Goal: Transaction & Acquisition: Purchase product/service

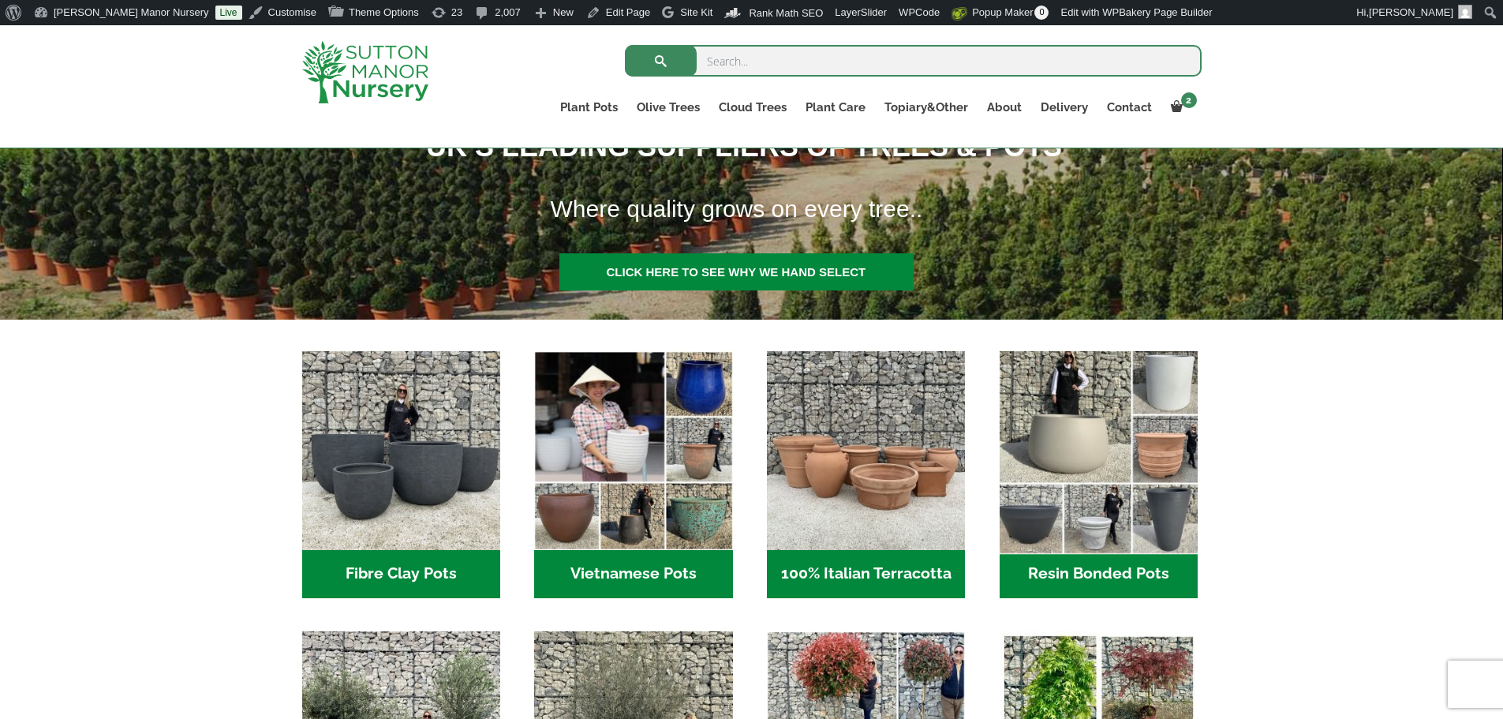
scroll to position [316, 0]
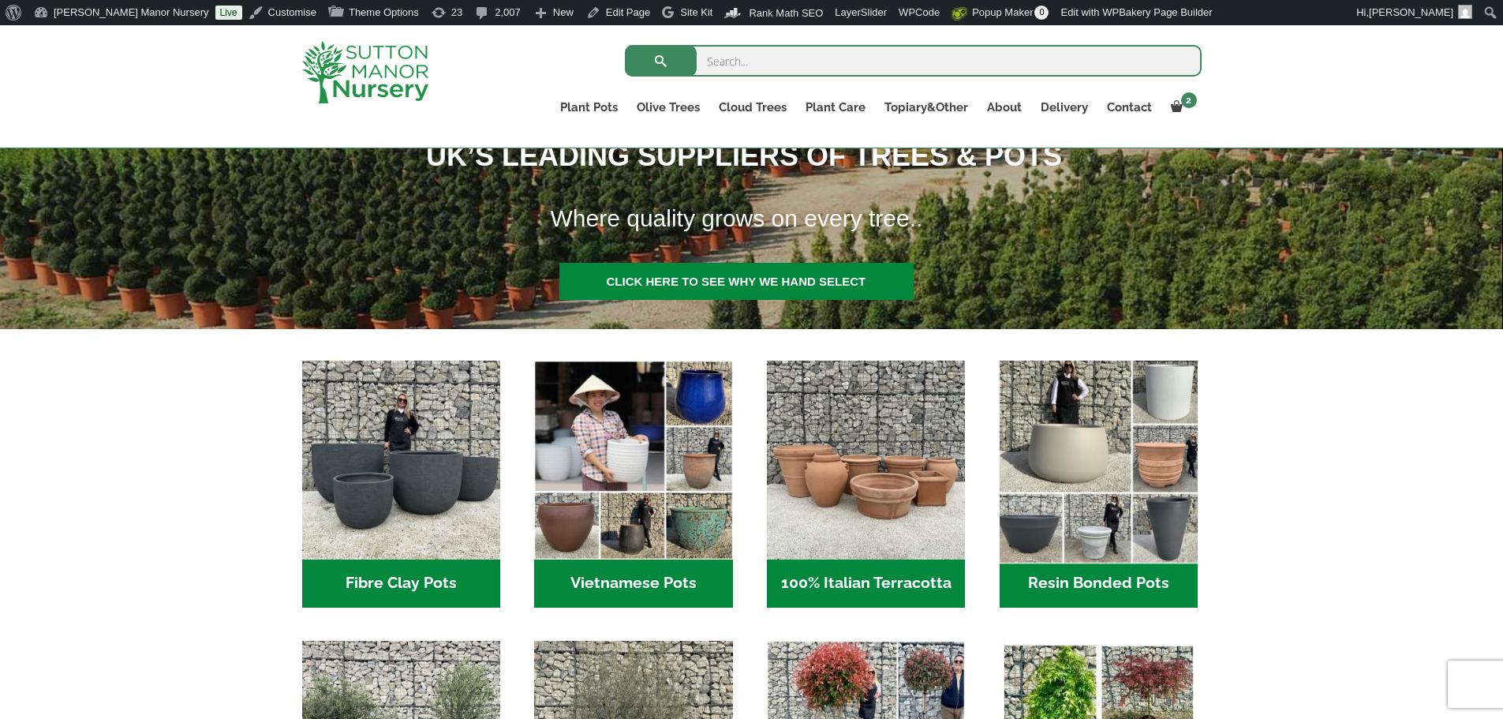
click at [1100, 410] on img "Visit product category Resin Bonded Pots" at bounding box center [1098, 460] width 208 height 208
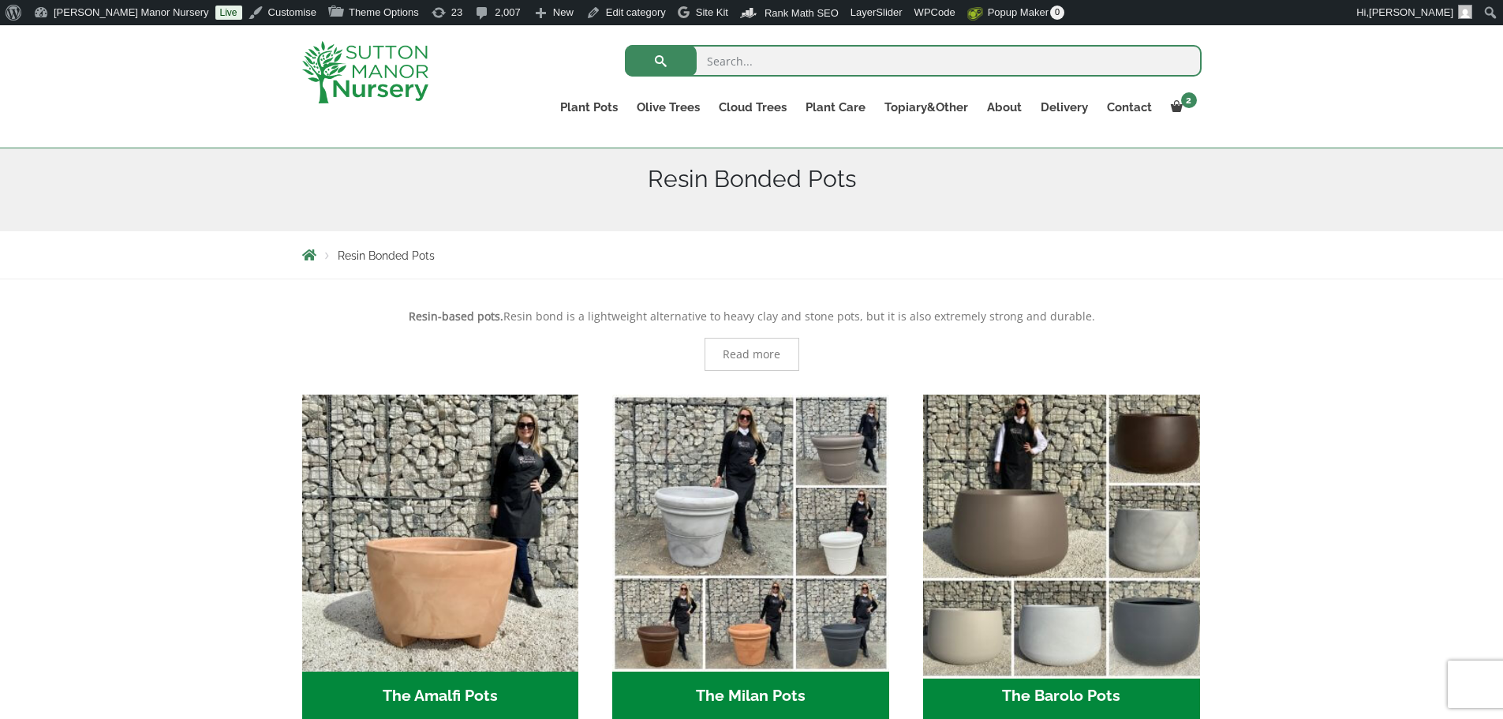
scroll to position [395, 0]
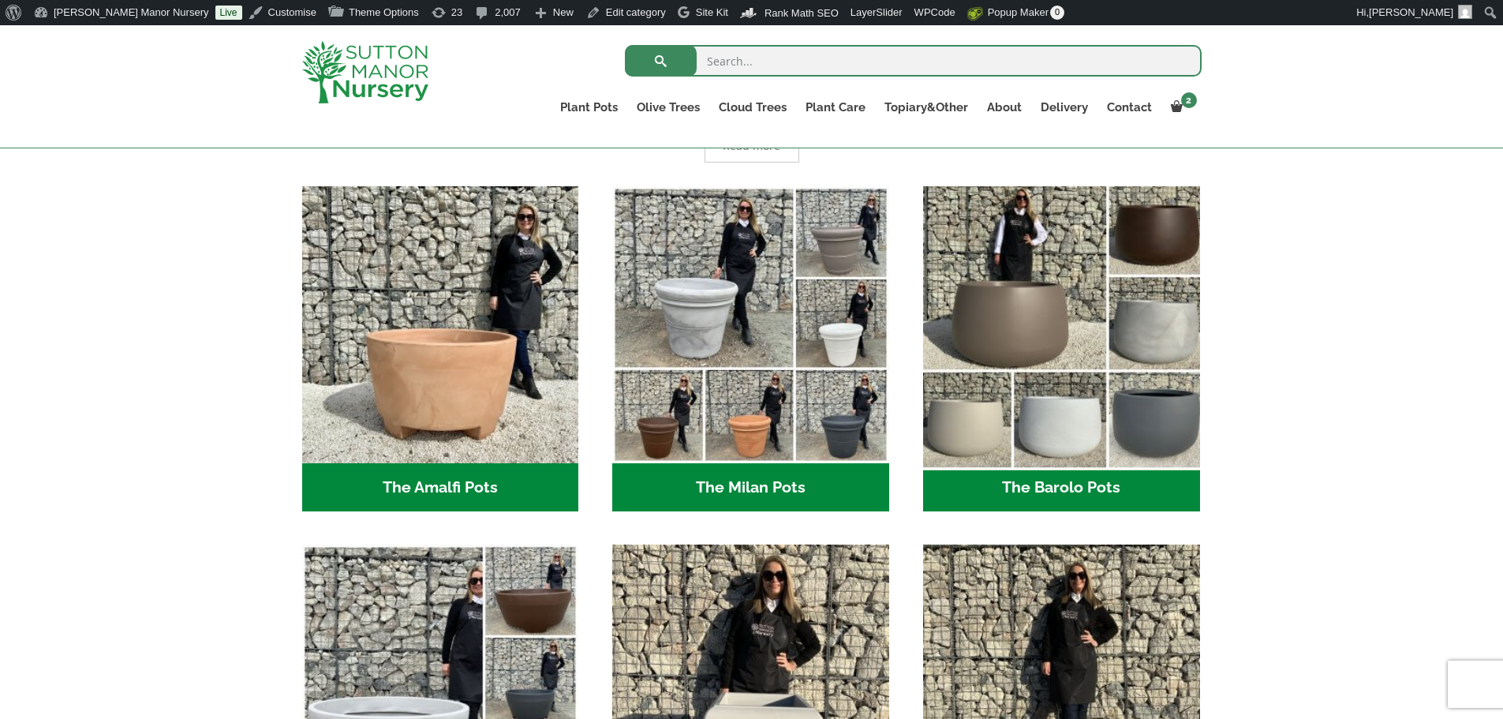
click at [988, 371] on img "Visit product category The Barolo Pots" at bounding box center [1061, 324] width 290 height 290
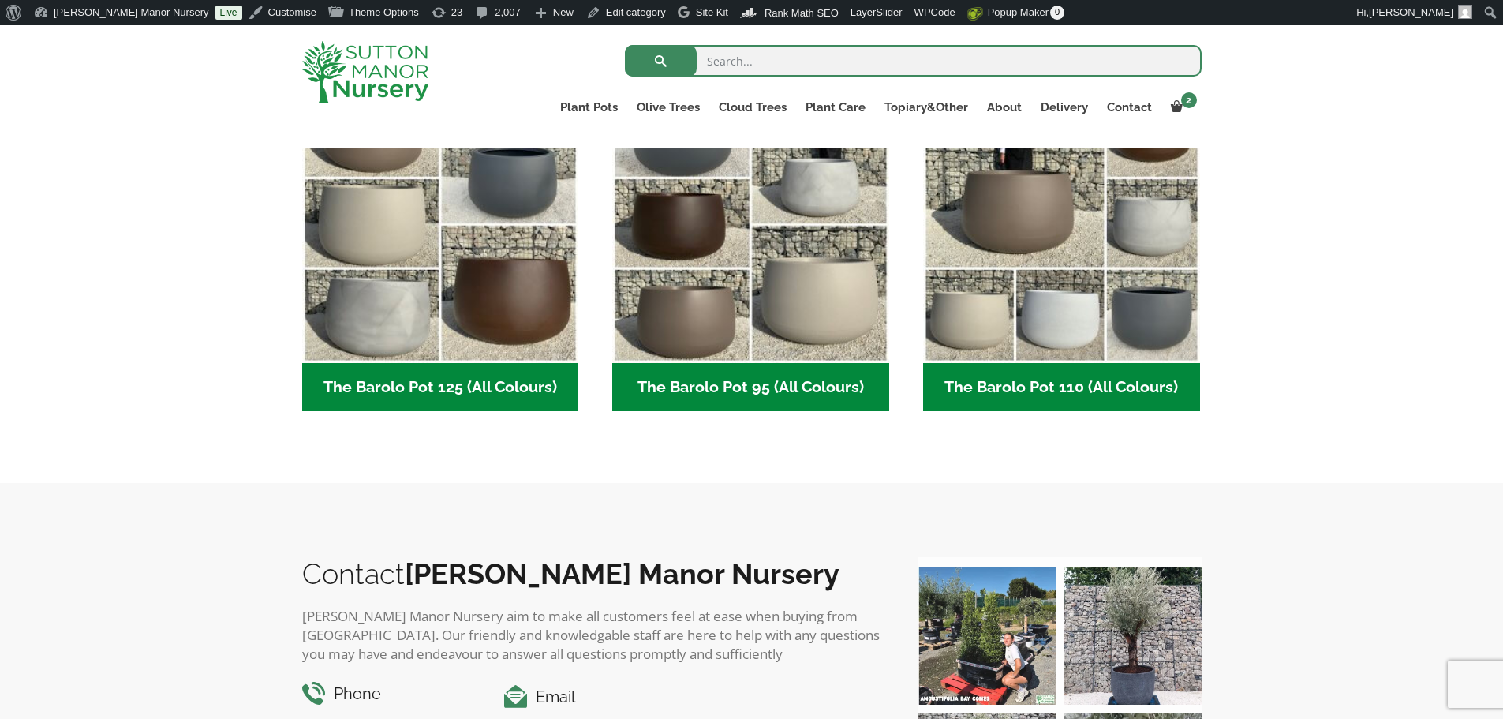
scroll to position [868, 0]
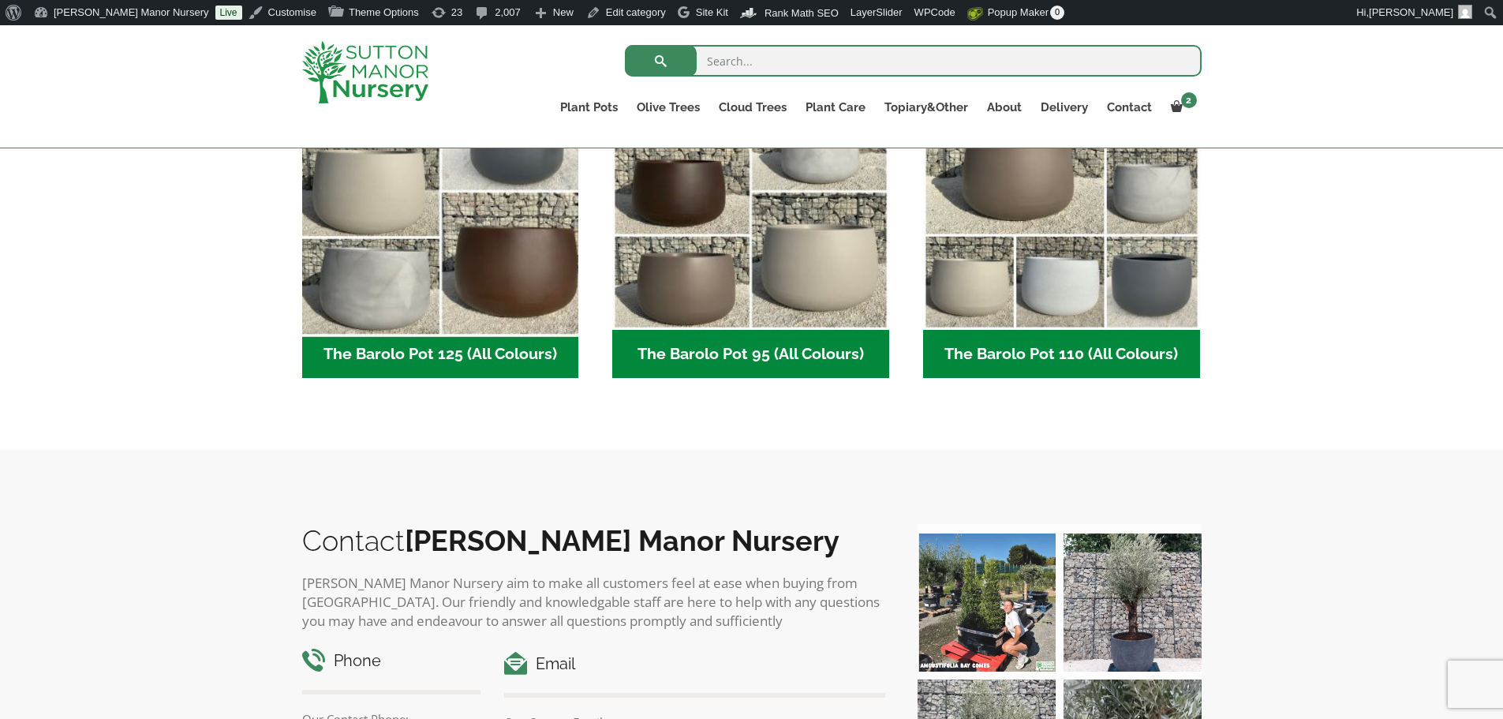
click at [414, 256] on img "Visit product category The Barolo Pot 125 (All Colours)" at bounding box center [440, 192] width 290 height 290
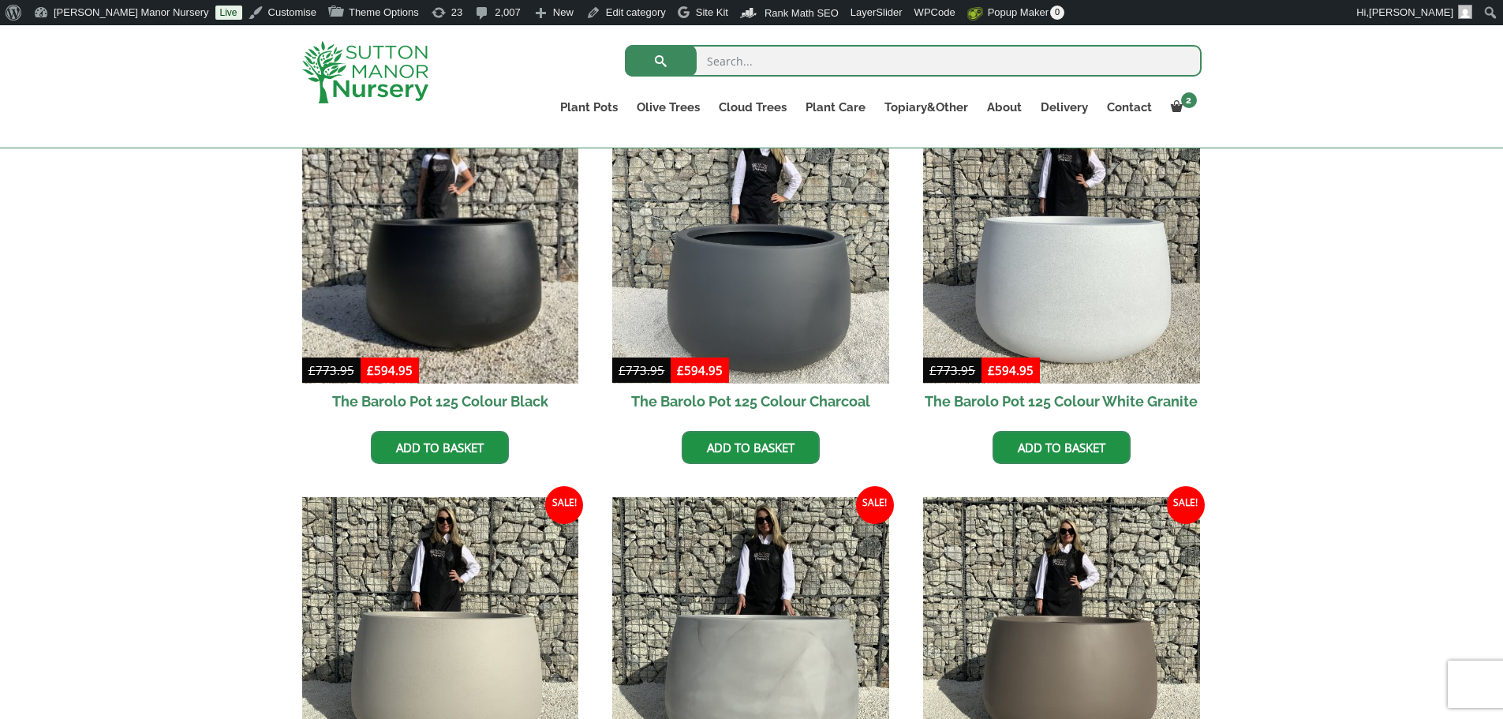
click at [414, 256] on img at bounding box center [440, 245] width 277 height 277
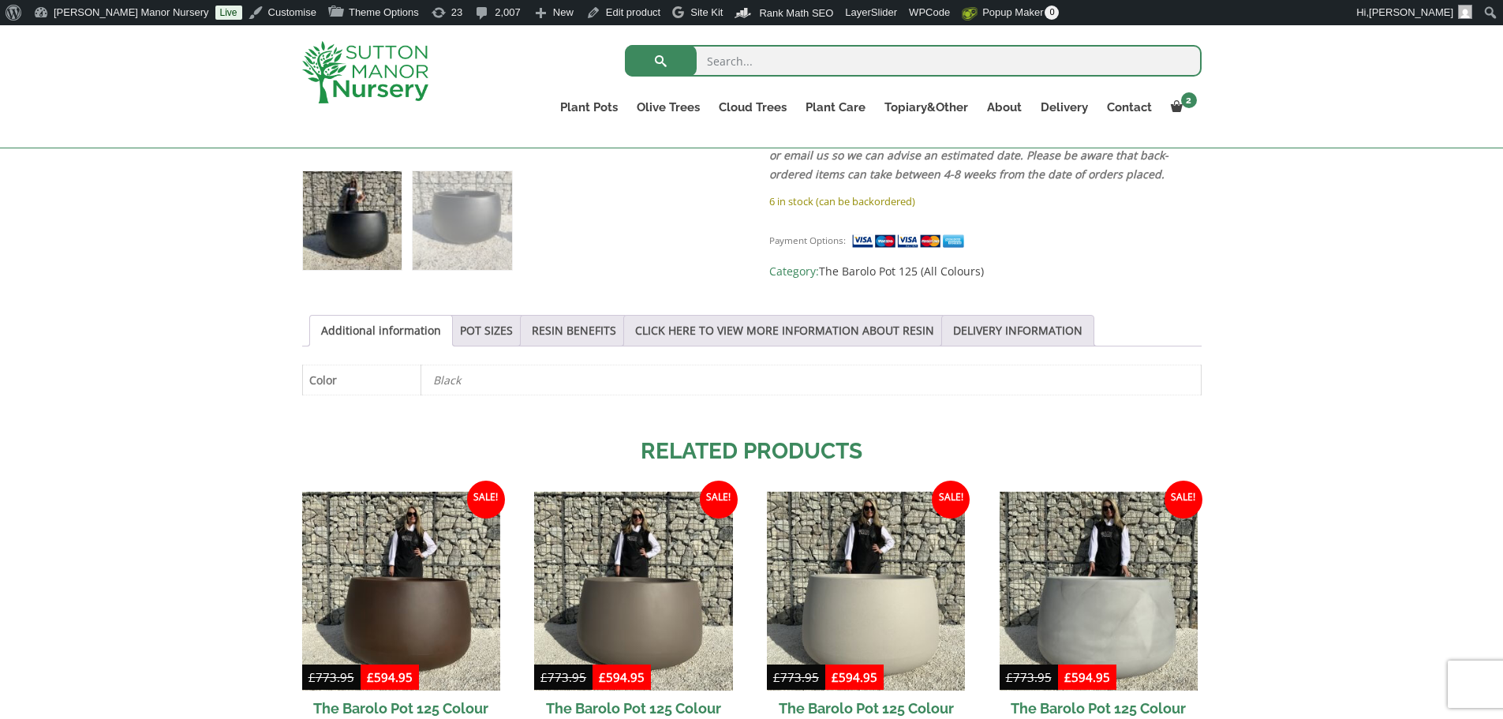
scroll to position [840, 0]
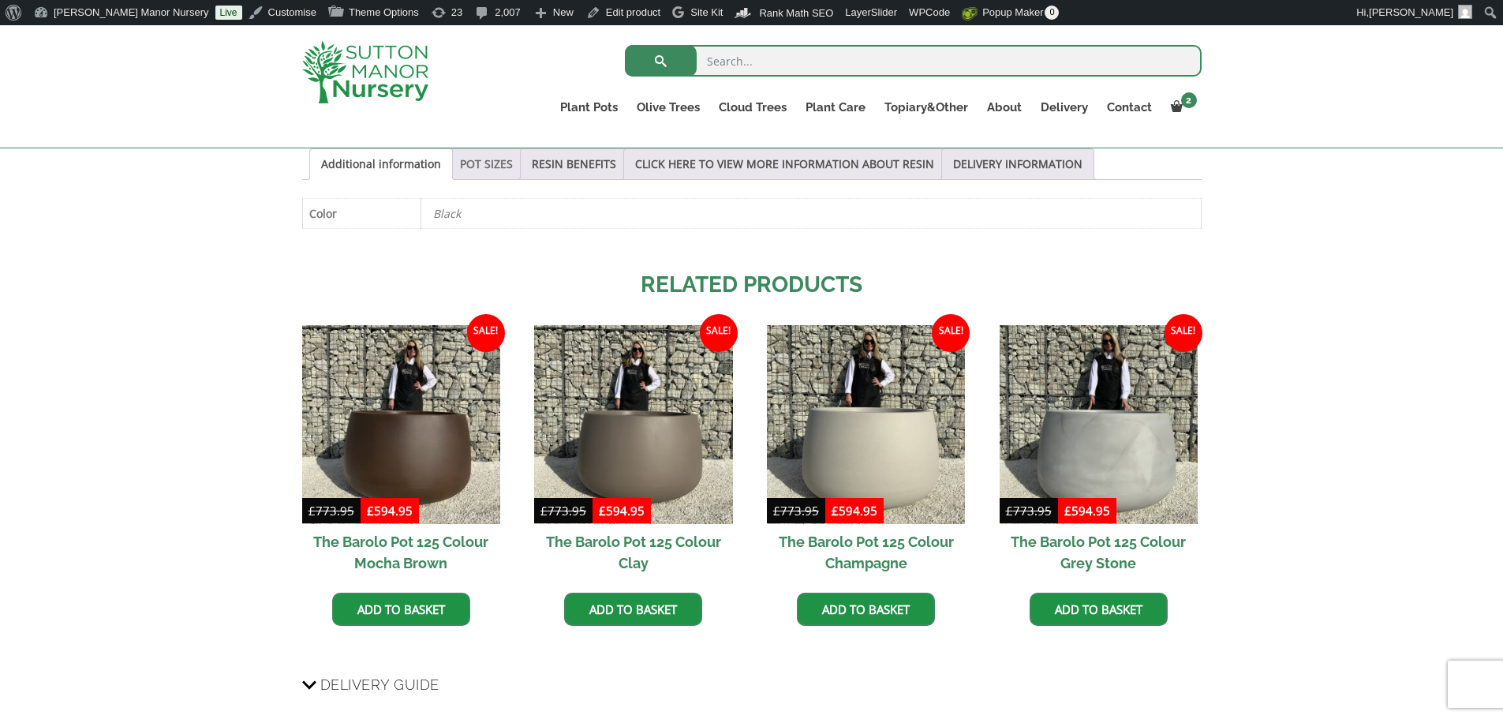
click at [484, 164] on link "POT SIZES" at bounding box center [486, 164] width 53 height 30
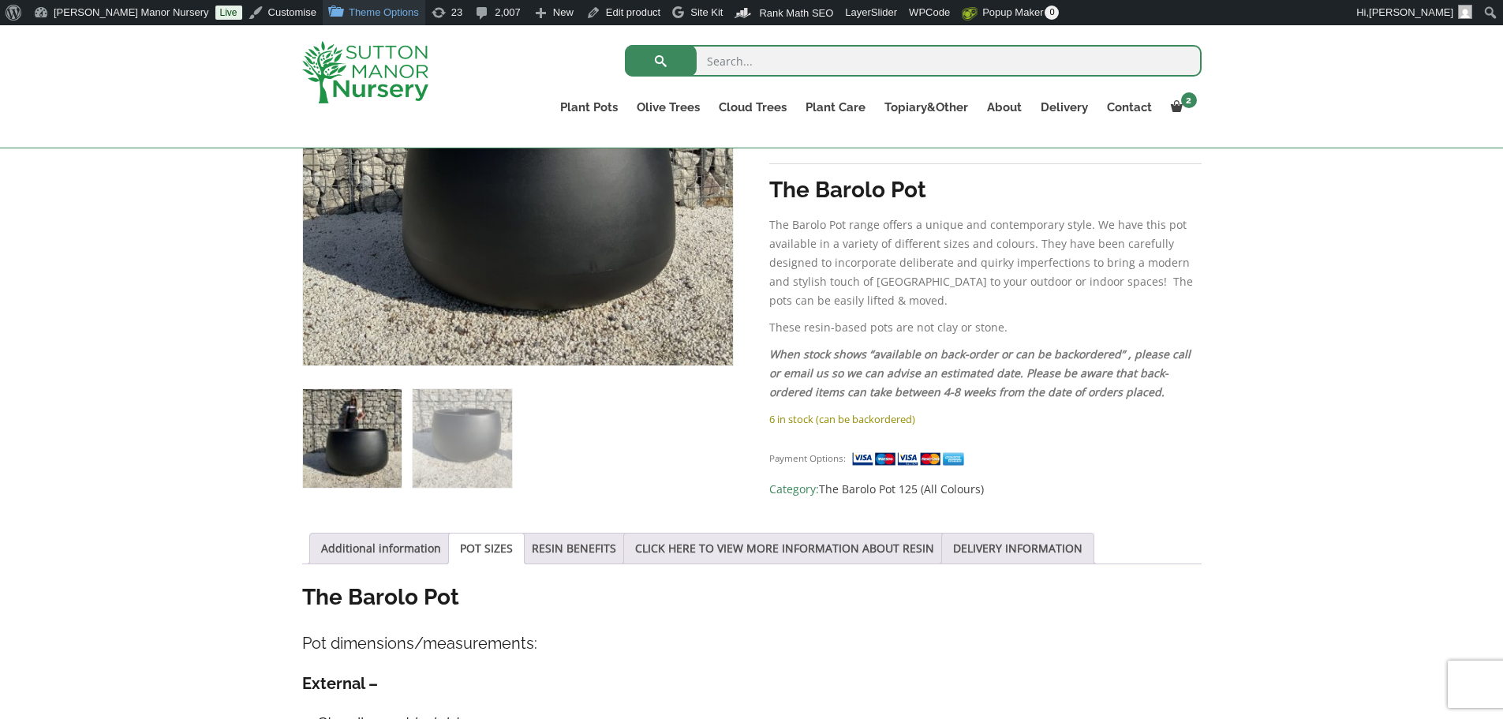
scroll to position [445, 0]
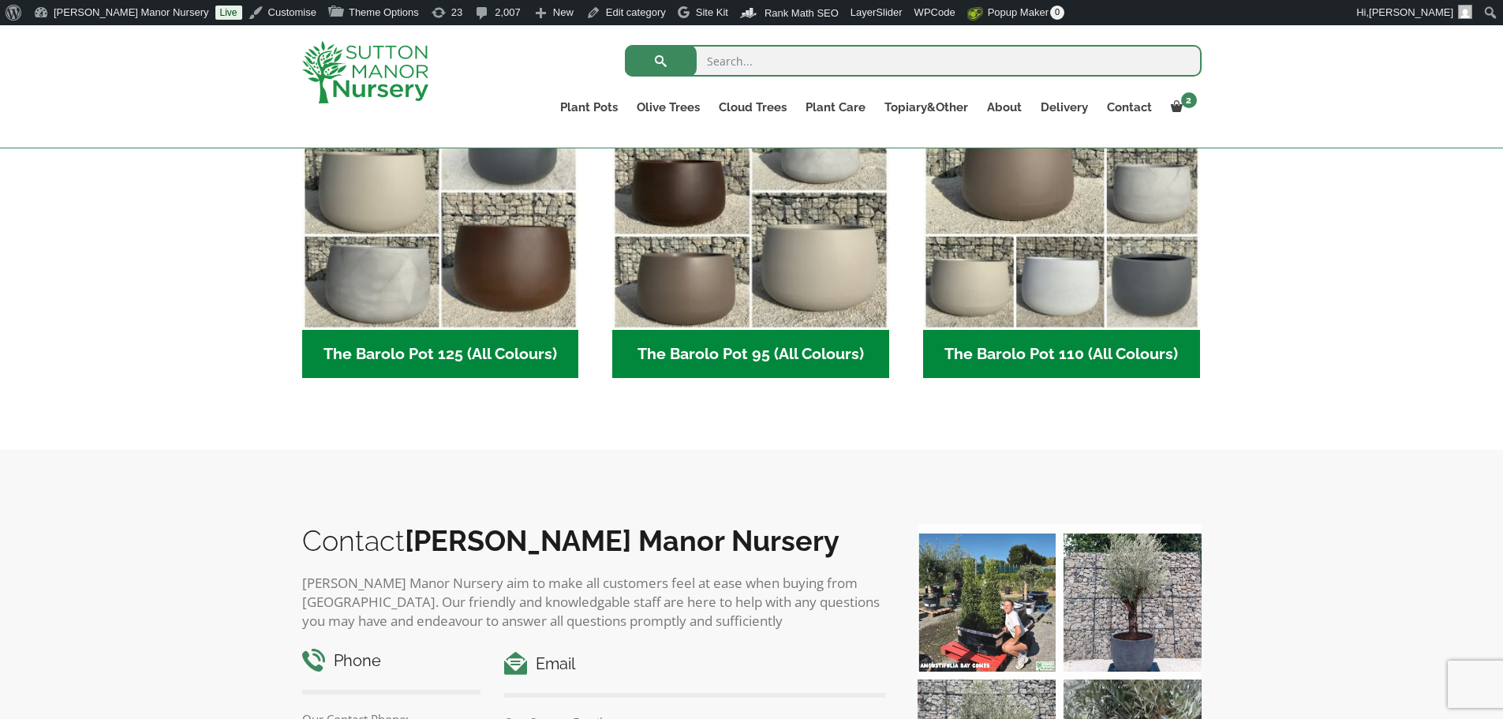
click at [359, 63] on img at bounding box center [365, 72] width 126 height 62
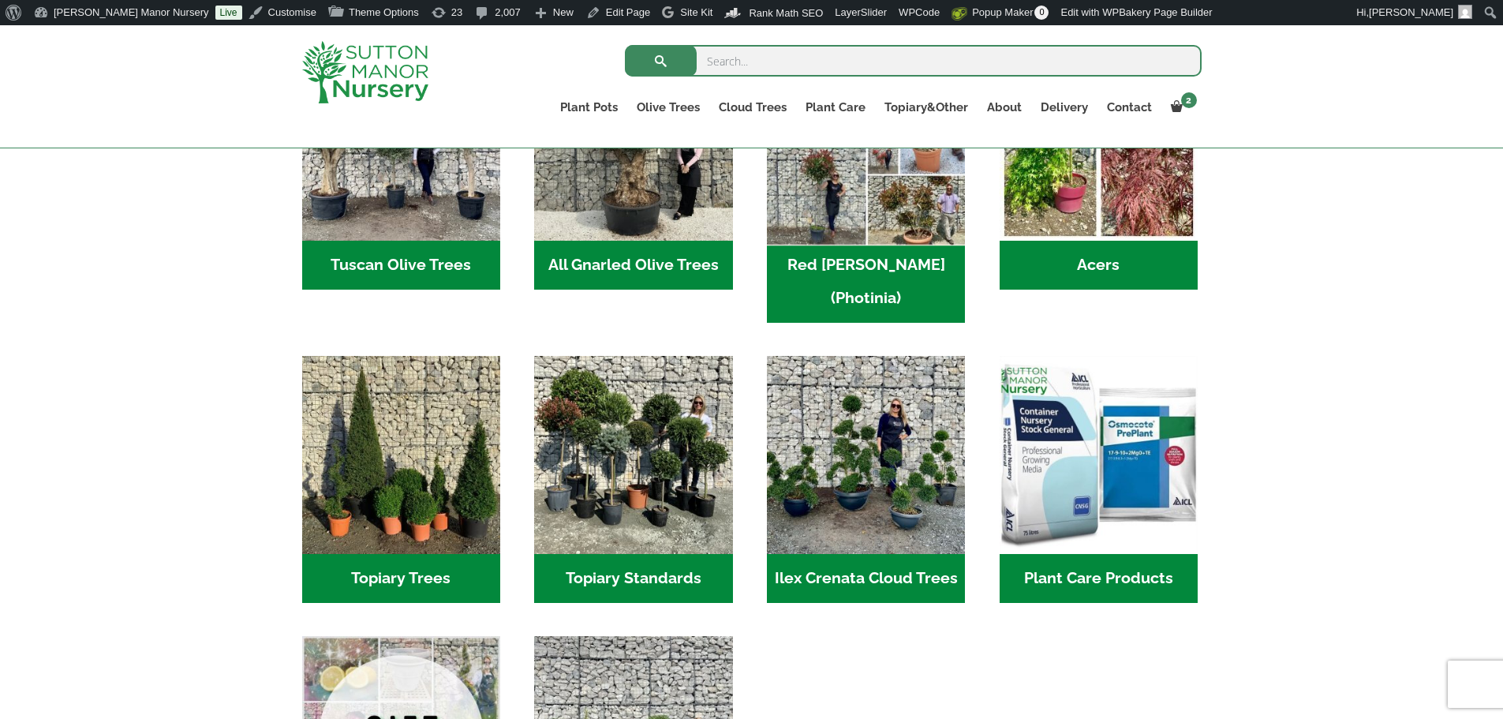
scroll to position [1105, 0]
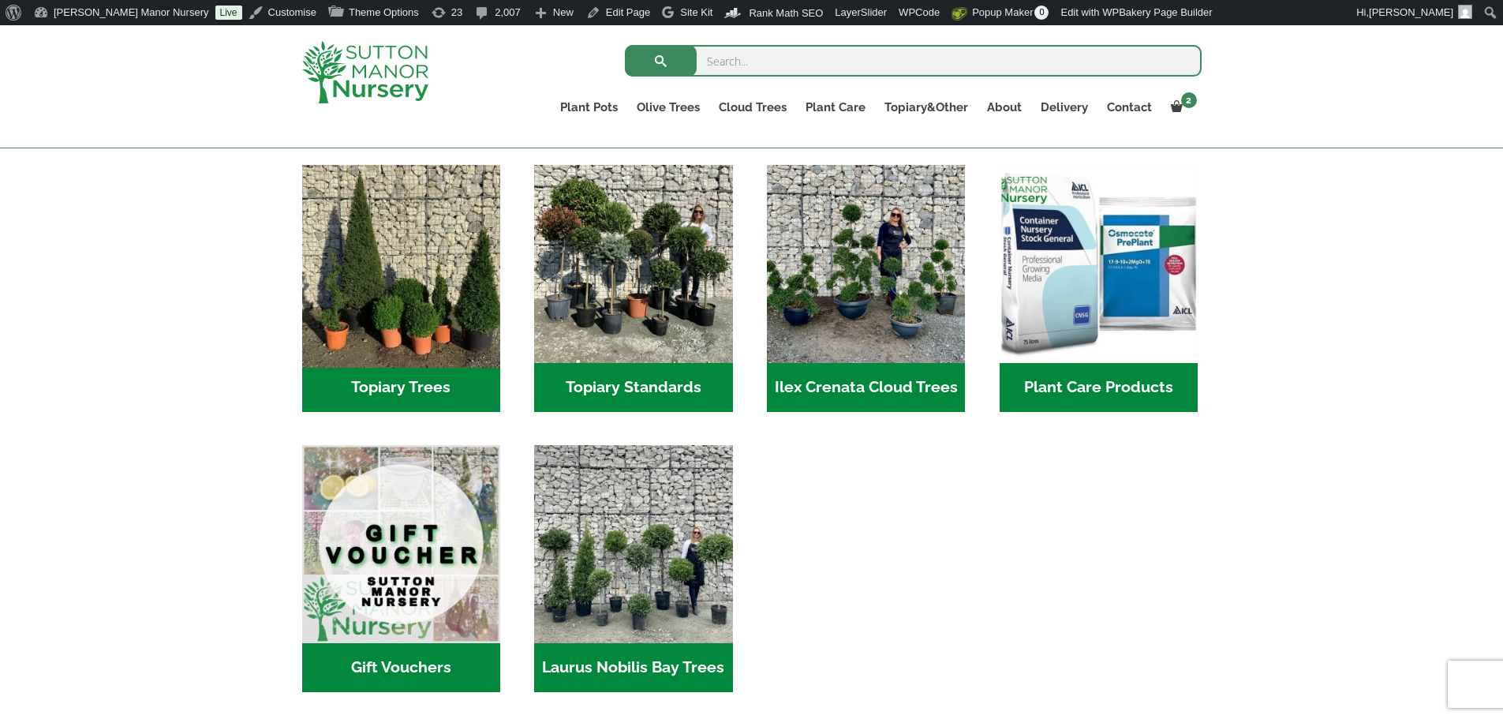
click at [339, 286] on img "Visit product category Topiary Trees" at bounding box center [401, 264] width 208 height 208
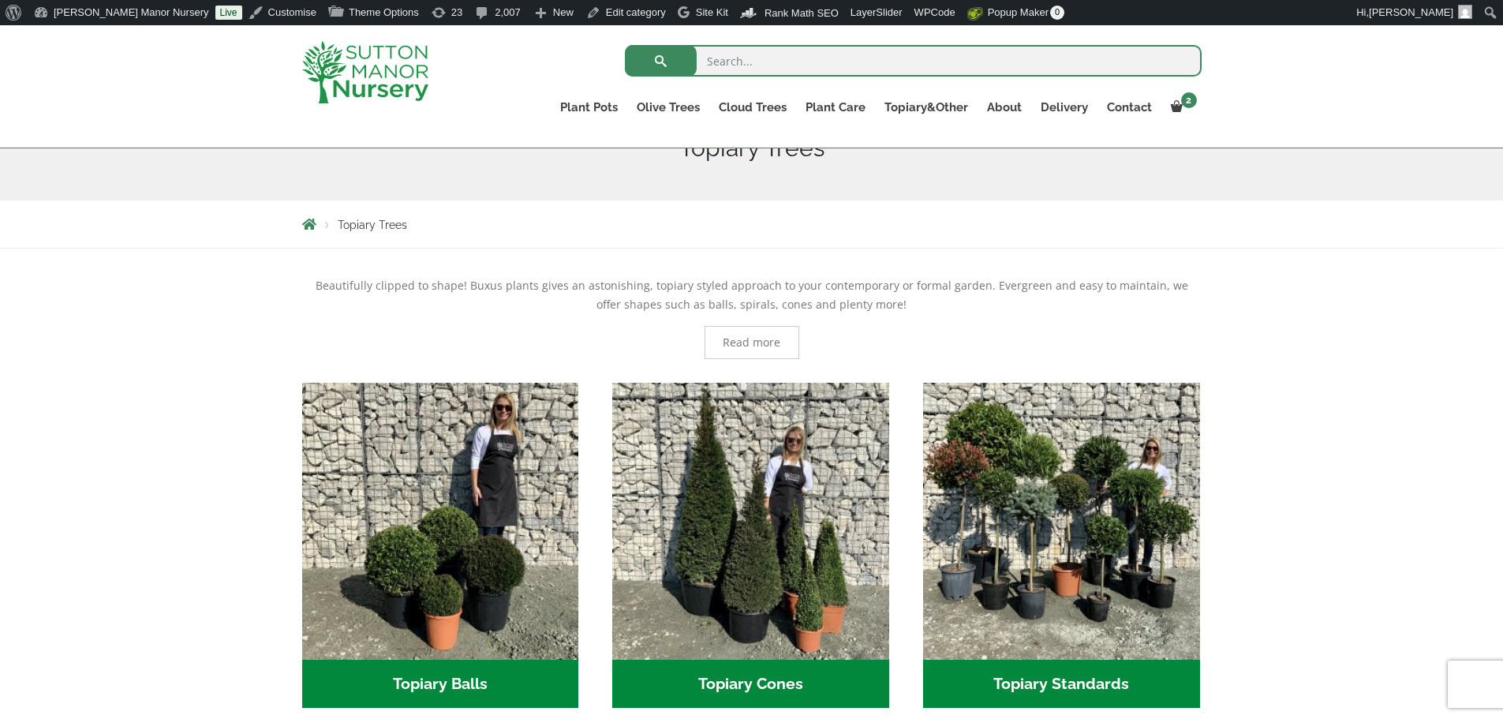
scroll to position [316, 0]
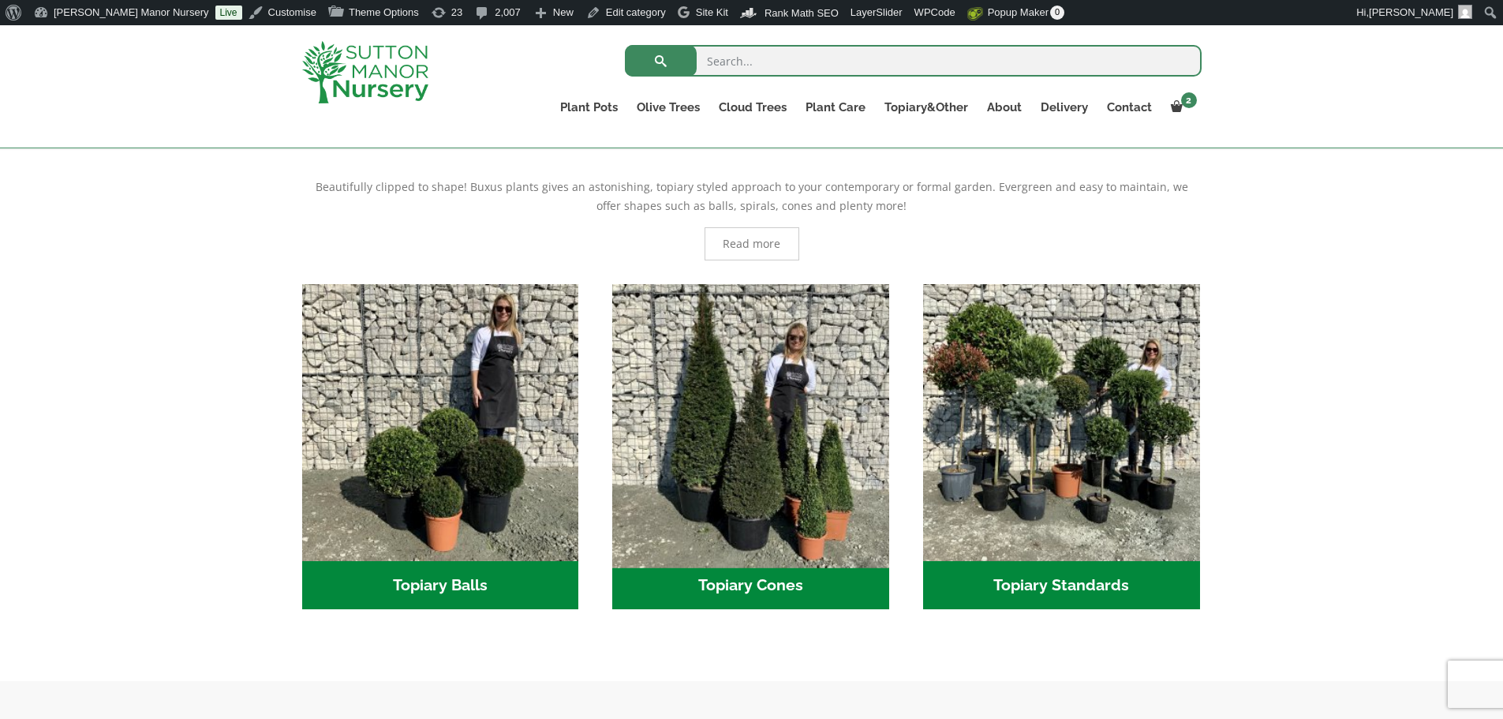
click at [721, 410] on img "Visit product category Topiary Cones" at bounding box center [751, 422] width 290 height 290
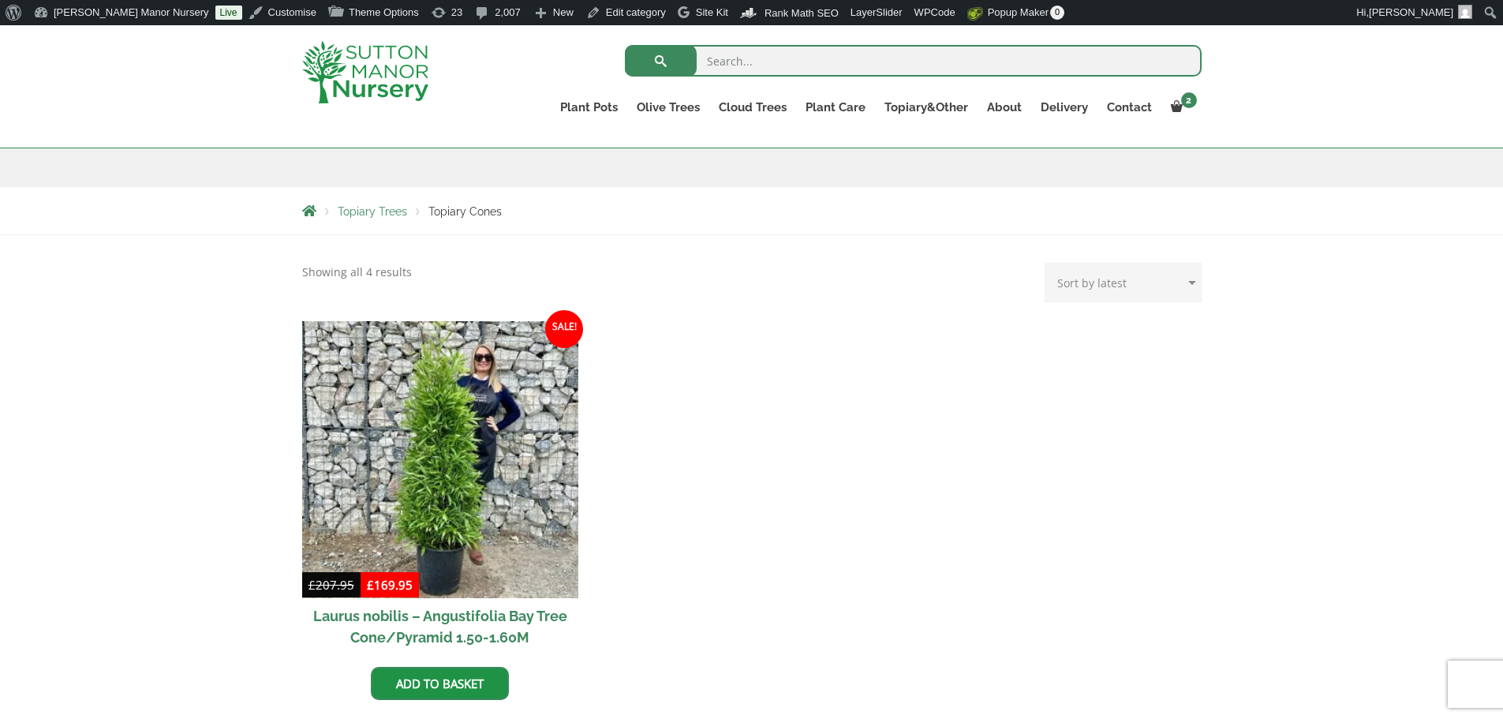
scroll to position [158, 0]
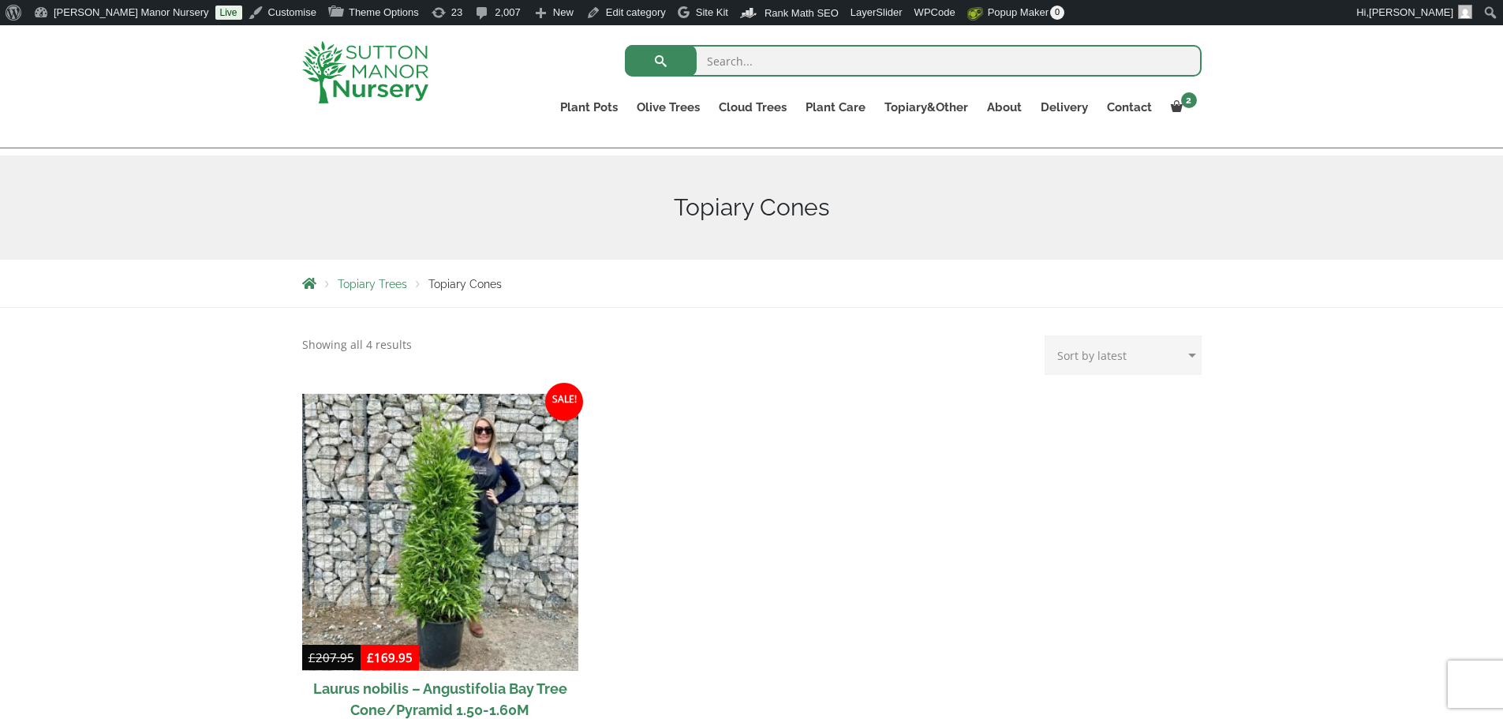
click at [741, 65] on input "search" at bounding box center [913, 61] width 577 height 32
type input "yew"
click at [625, 45] on button "submit" at bounding box center [661, 61] width 72 height 32
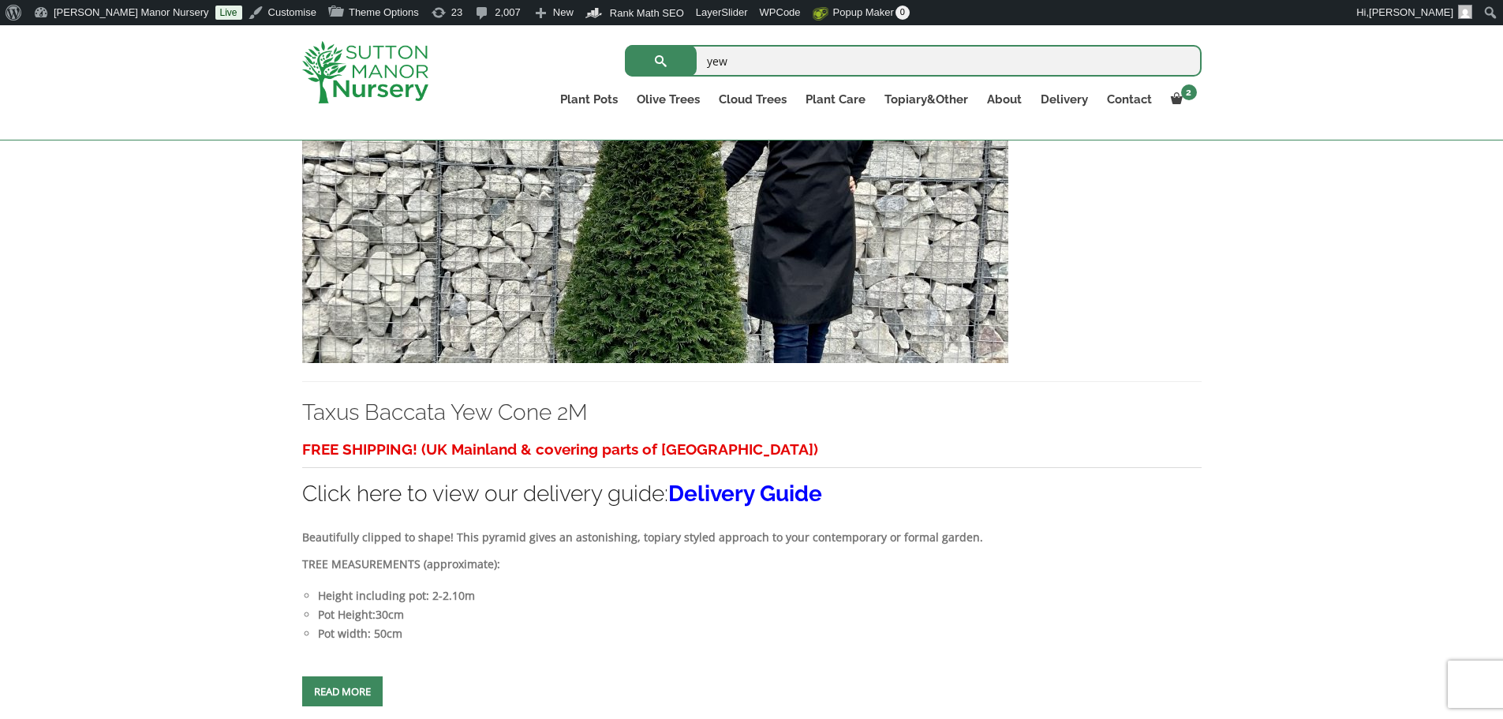
scroll to position [474, 0]
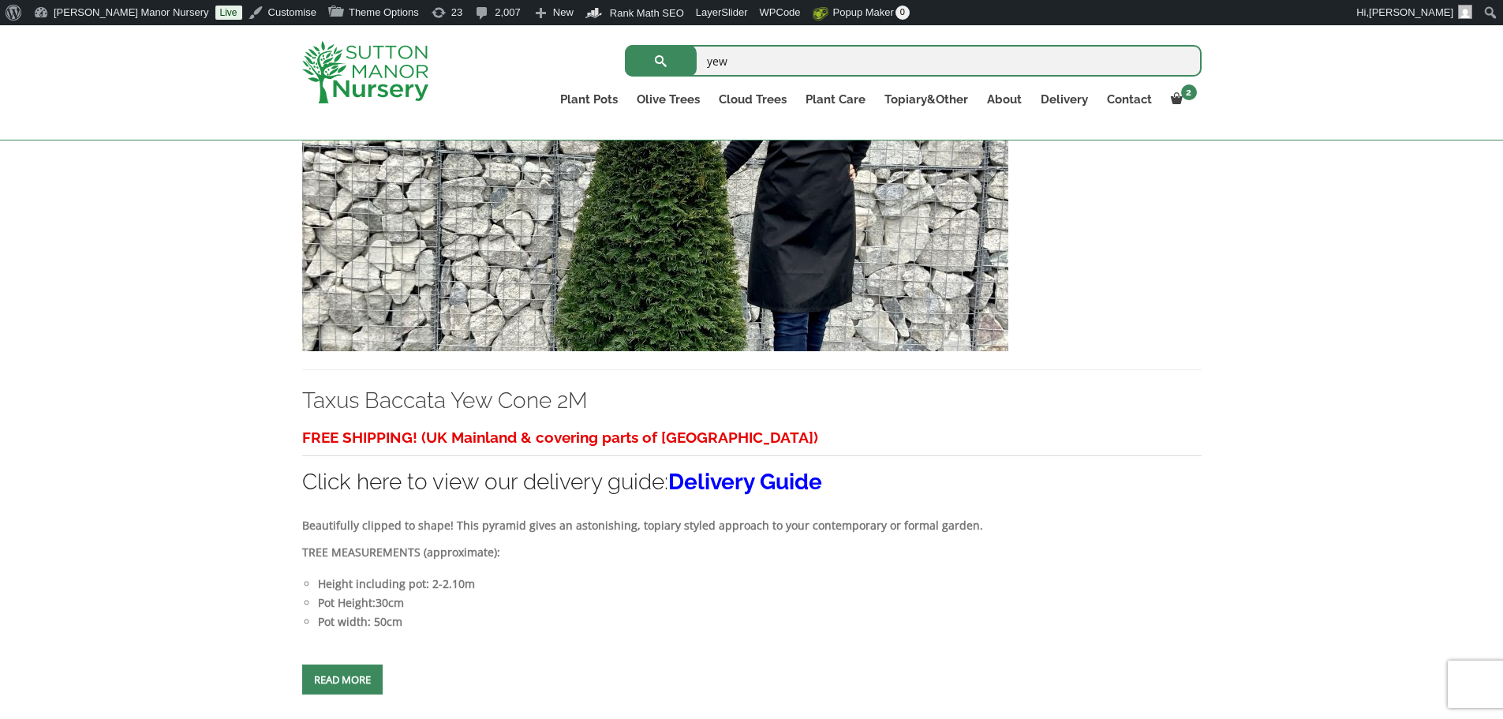
click at [771, 245] on img at bounding box center [655, 181] width 706 height 339
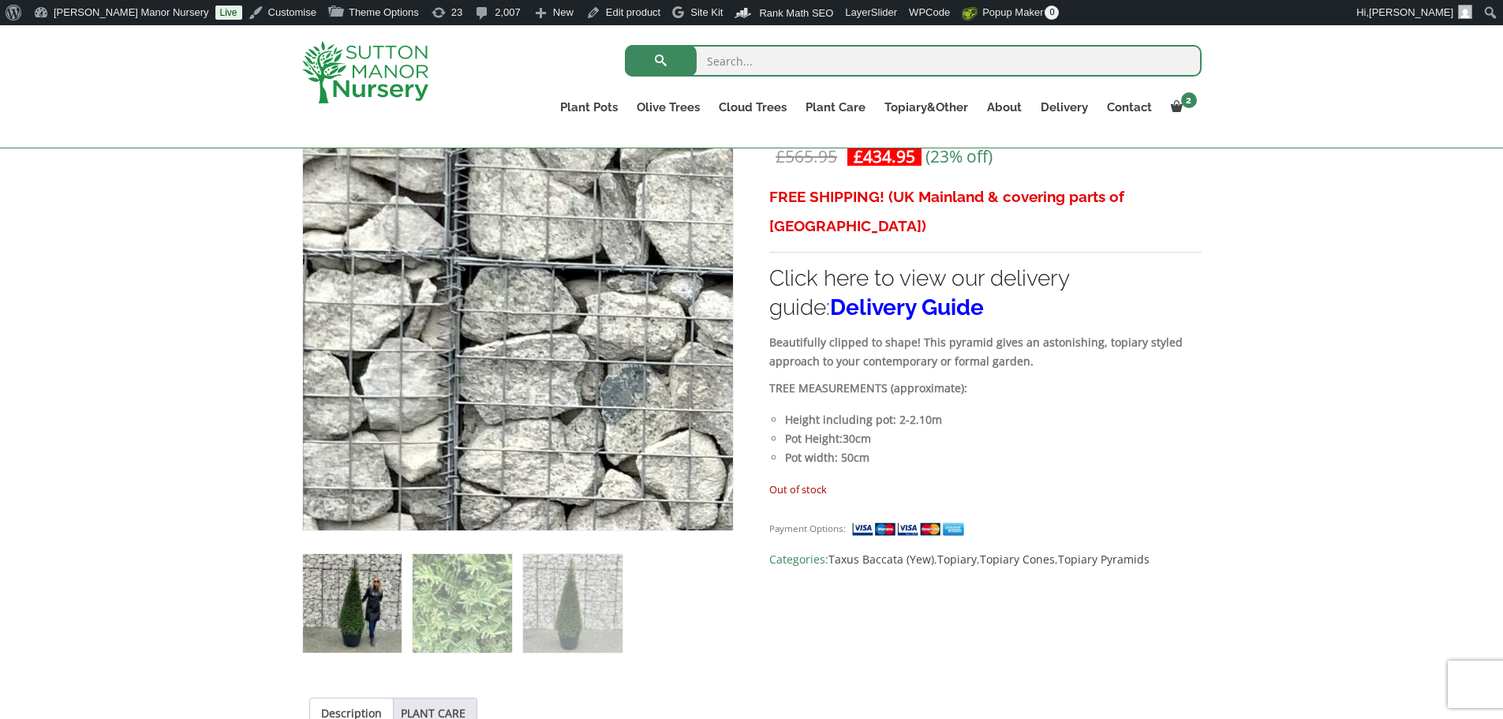
scroll to position [316, 0]
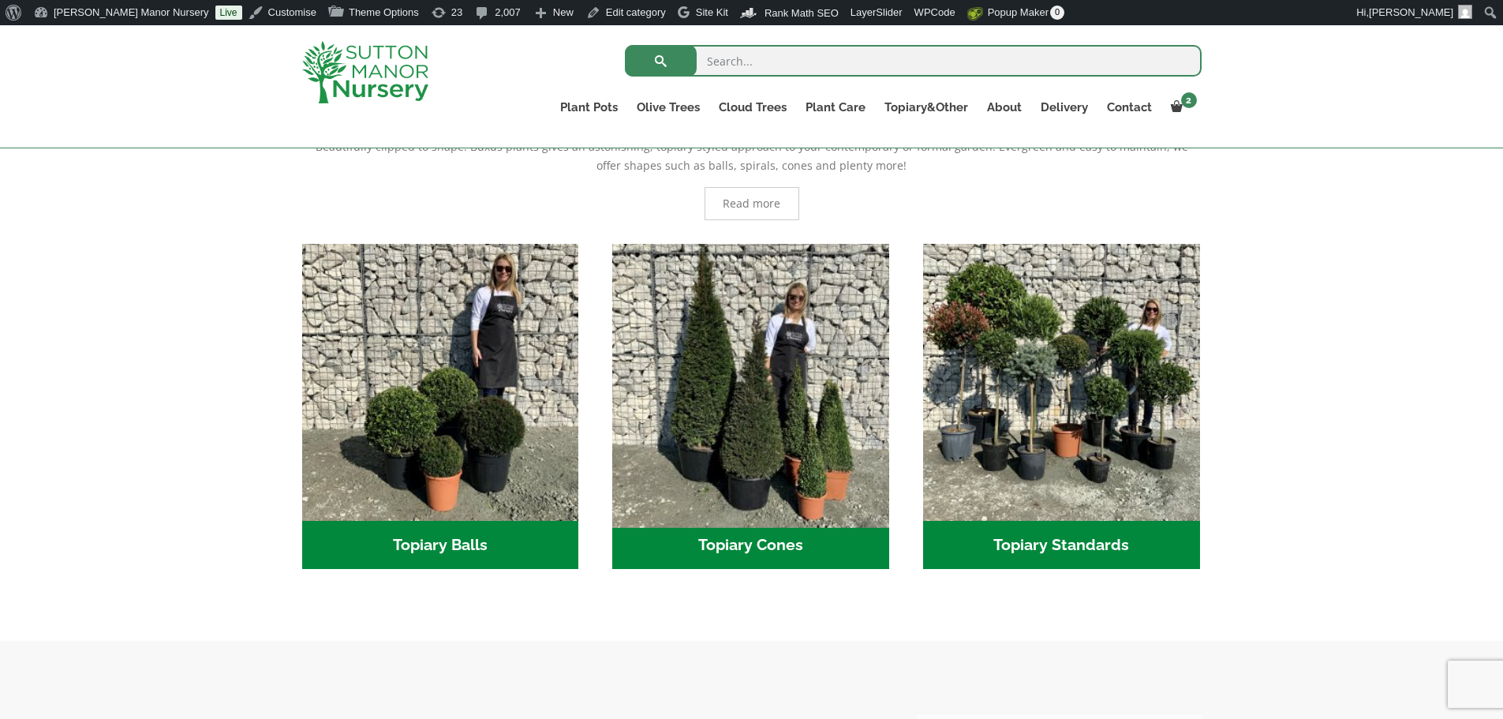
scroll to position [395, 0]
